Goal: Task Accomplishment & Management: Use online tool/utility

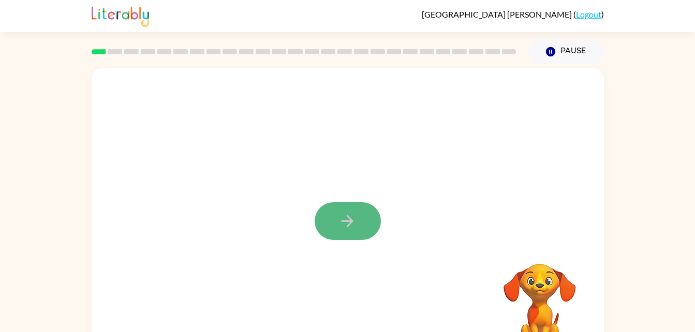
click at [351, 216] on icon "button" at bounding box center [348, 221] width 18 height 18
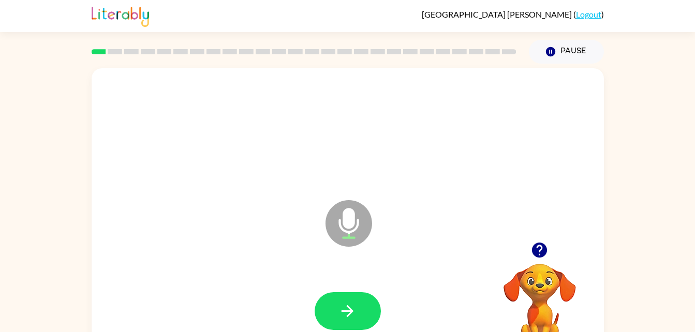
click at [351, 216] on icon "Microphone The Microphone is here when it is your turn to talk" at bounding box center [400, 237] width 155 height 78
click at [350, 289] on div at bounding box center [348, 311] width 492 height 85
click at [351, 312] on icon "button" at bounding box center [348, 311] width 12 height 12
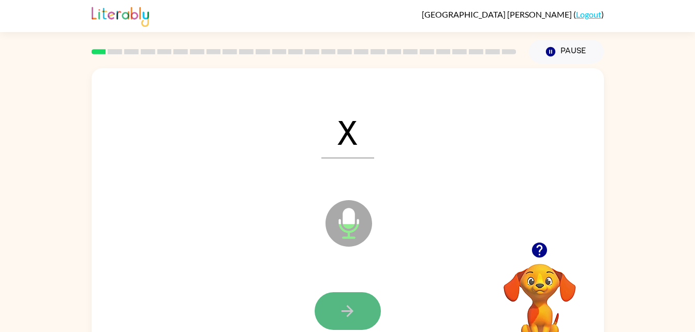
click at [363, 314] on button "button" at bounding box center [348, 312] width 66 height 38
click at [365, 316] on button "button" at bounding box center [348, 312] width 66 height 38
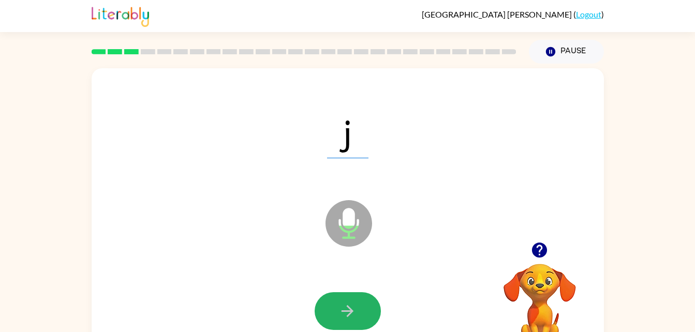
click at [353, 319] on icon "button" at bounding box center [348, 311] width 18 height 18
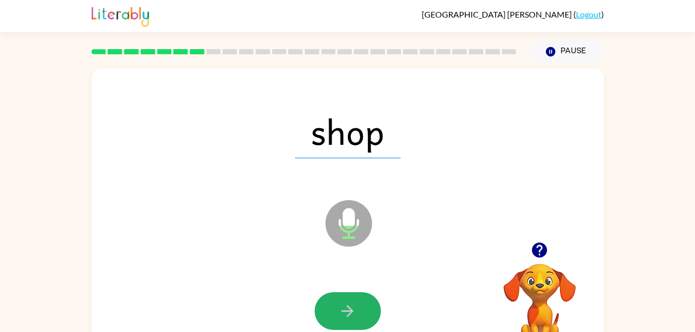
click at [353, 319] on icon "button" at bounding box center [348, 311] width 18 height 18
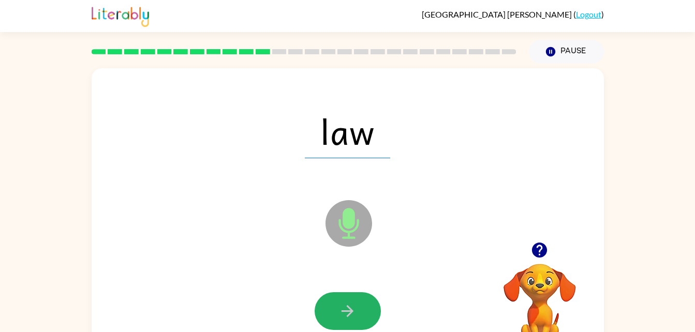
click at [353, 319] on icon "button" at bounding box center [348, 311] width 18 height 18
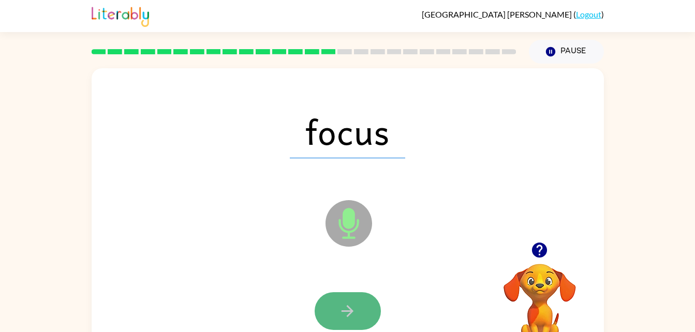
click at [354, 319] on icon "button" at bounding box center [348, 311] width 18 height 18
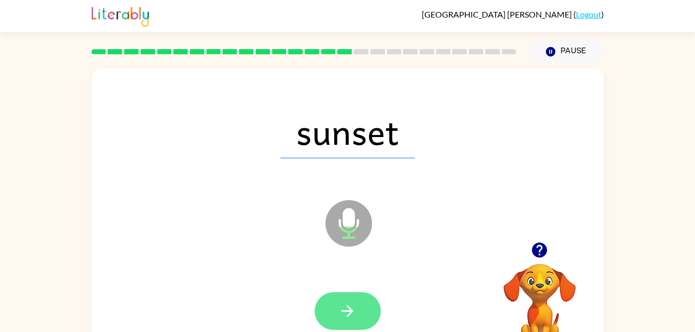
click at [364, 312] on button "button" at bounding box center [348, 312] width 66 height 38
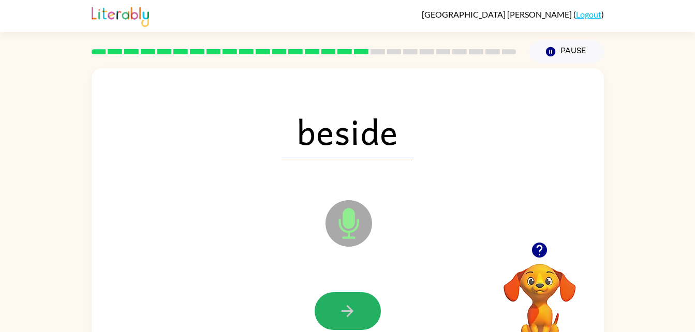
click at [354, 319] on icon "button" at bounding box center [348, 311] width 18 height 18
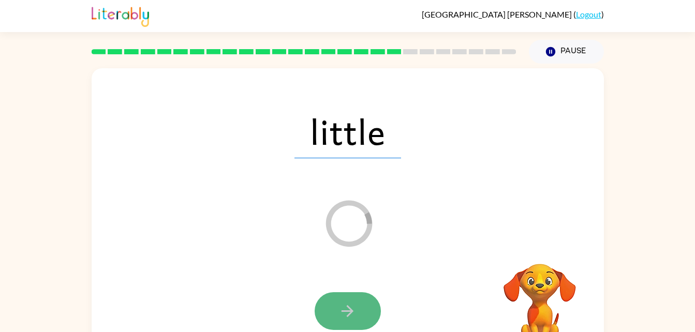
click at [337, 326] on button "button" at bounding box center [348, 312] width 66 height 38
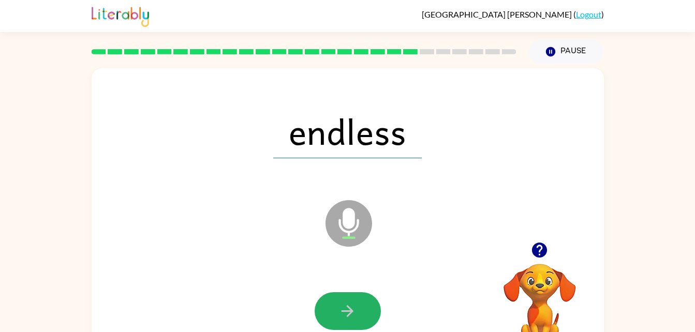
click at [337, 326] on button "button" at bounding box center [348, 312] width 66 height 38
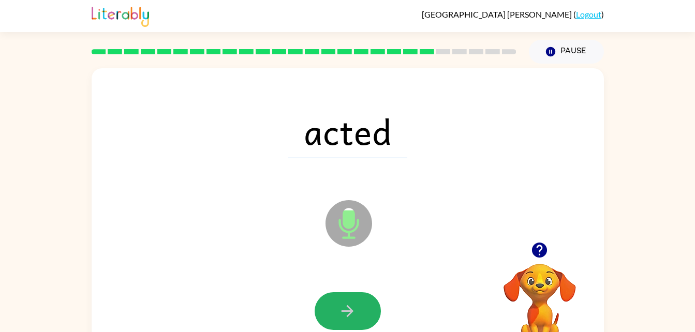
click at [337, 326] on button "button" at bounding box center [348, 312] width 66 height 38
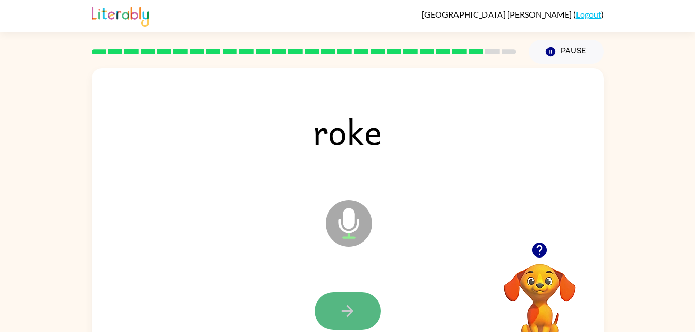
click at [353, 313] on icon "button" at bounding box center [348, 311] width 18 height 18
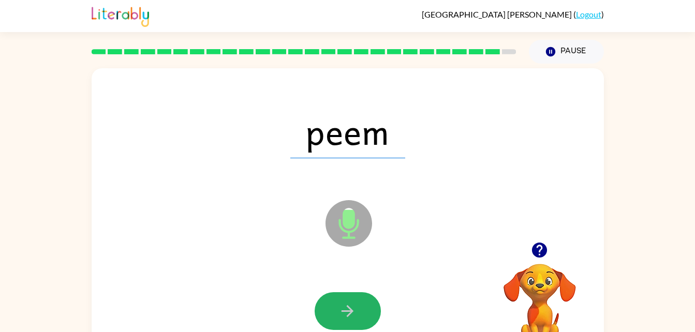
click at [353, 313] on icon "button" at bounding box center [348, 311] width 18 height 18
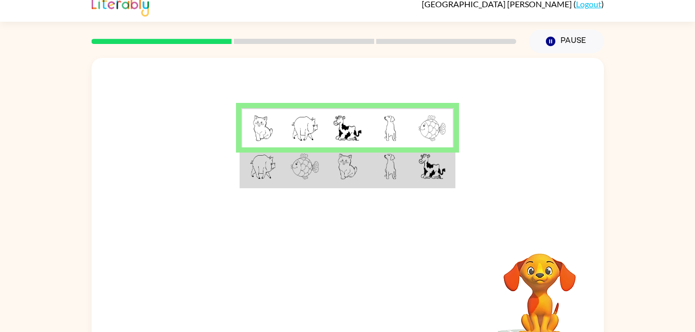
scroll to position [32, 0]
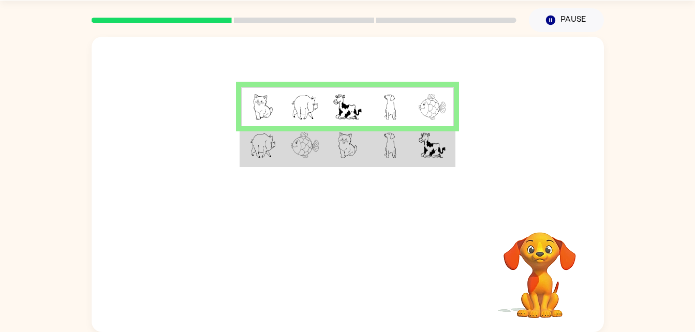
click at [297, 159] on td at bounding box center [305, 146] width 42 height 40
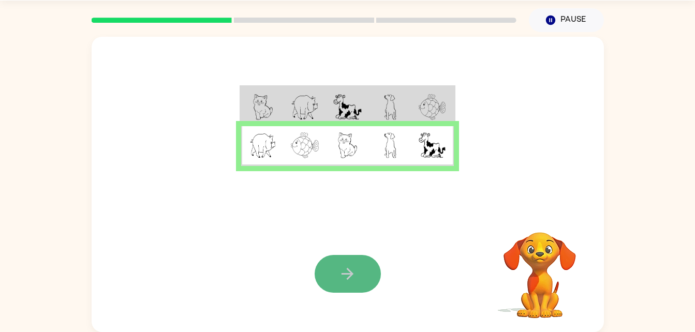
click at [354, 282] on icon "button" at bounding box center [348, 274] width 18 height 18
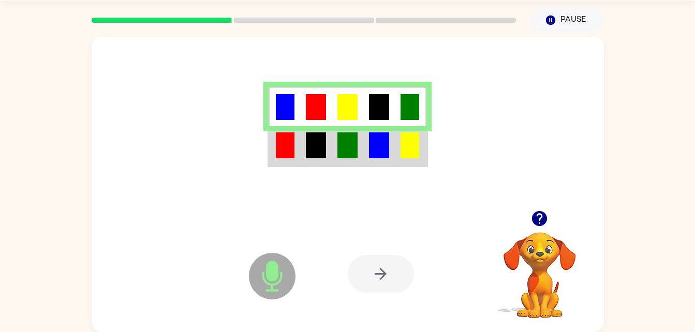
click at [380, 140] on img at bounding box center [379, 146] width 20 height 26
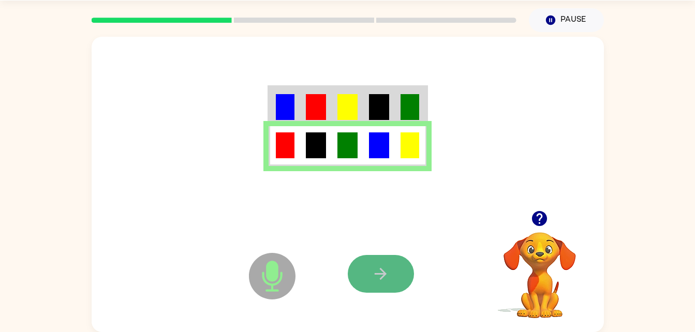
click at [372, 259] on button "button" at bounding box center [381, 274] width 66 height 38
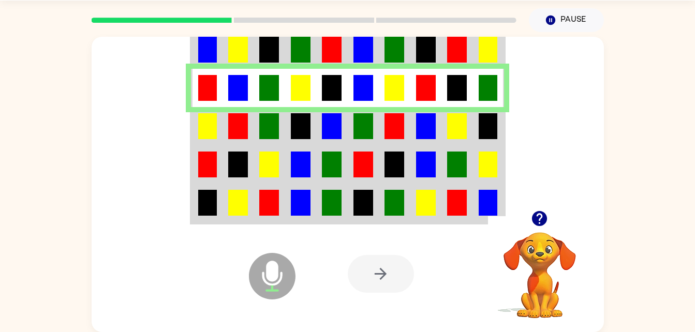
click at [372, 259] on div at bounding box center [381, 274] width 66 height 38
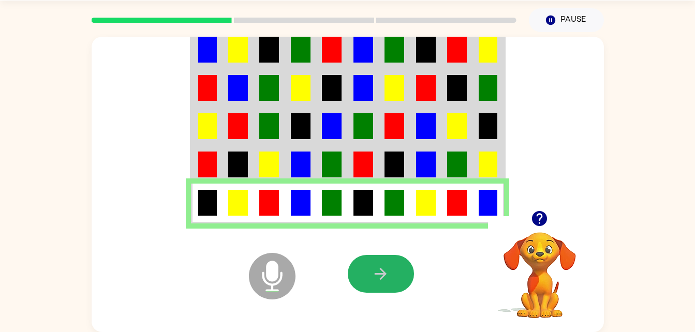
click at [372, 259] on button "button" at bounding box center [381, 274] width 66 height 38
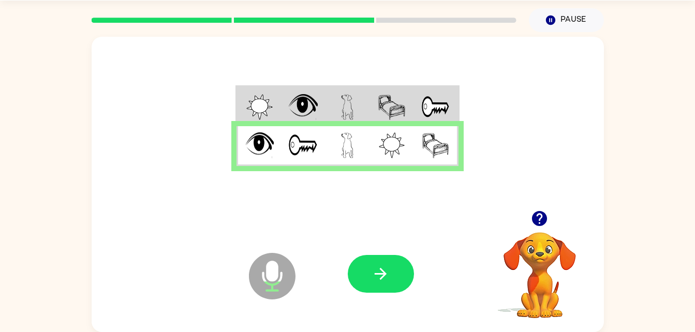
click at [390, 280] on button "button" at bounding box center [381, 274] width 66 height 38
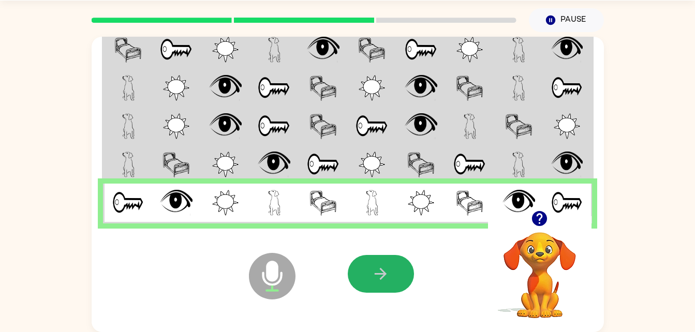
click at [390, 280] on button "button" at bounding box center [381, 274] width 66 height 38
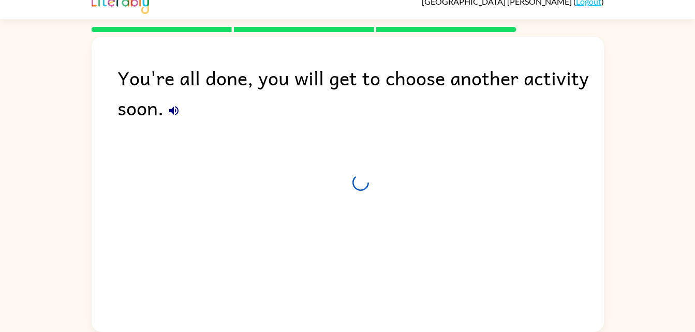
scroll to position [13, 0]
